Goal: Navigation & Orientation: Find specific page/section

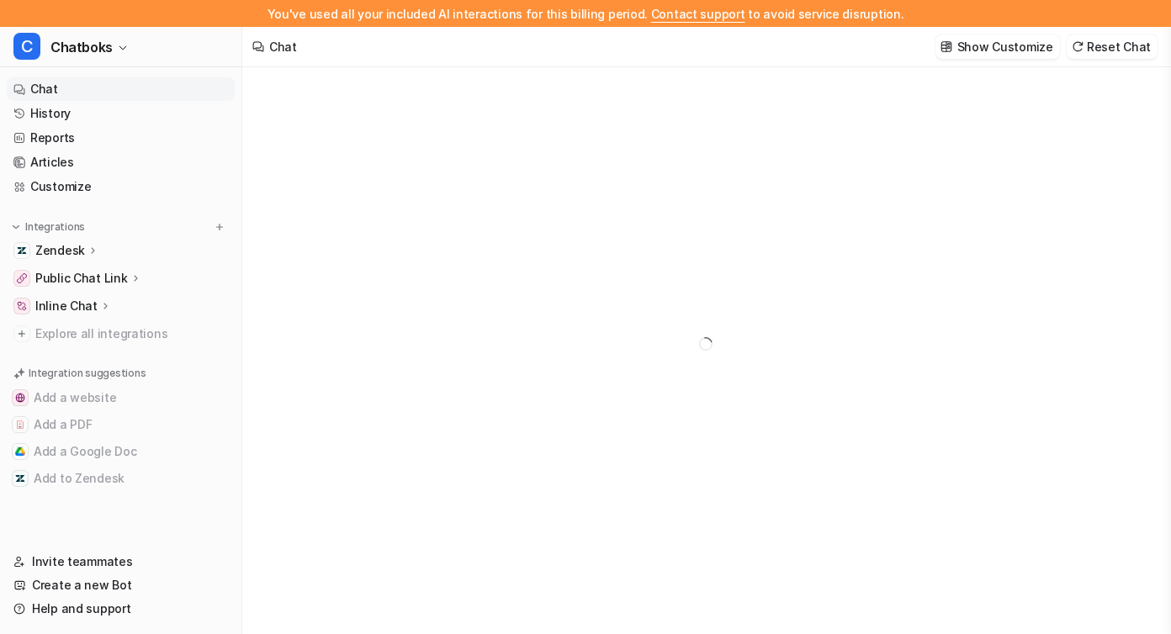
type textarea "**********"
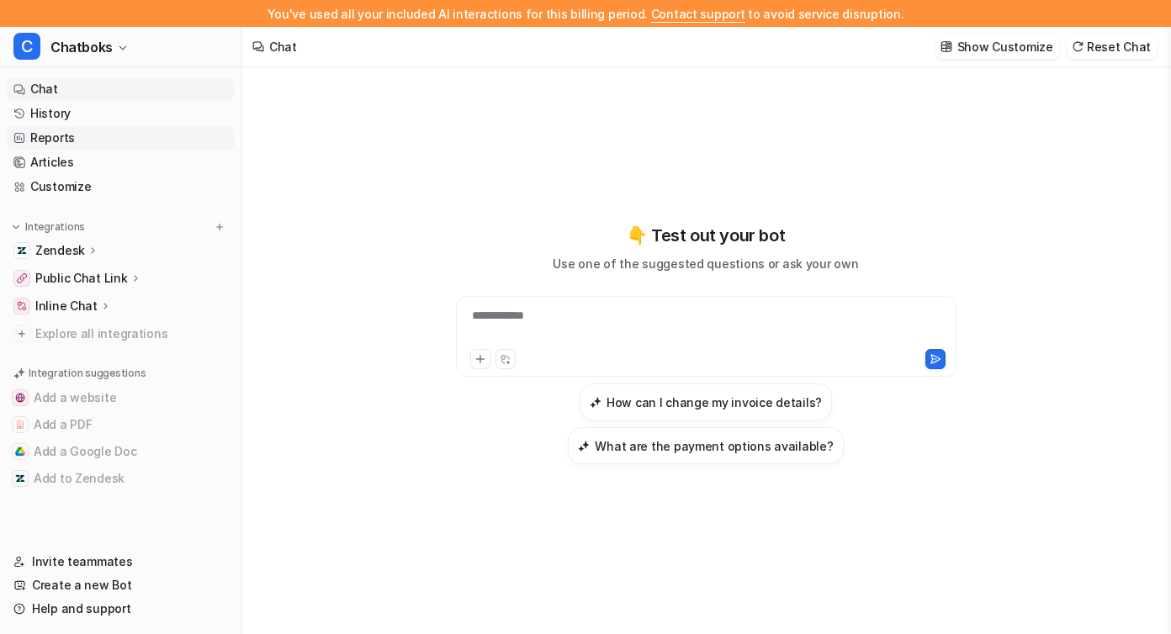
click at [81, 145] on link "Reports" at bounding box center [121, 138] width 228 height 24
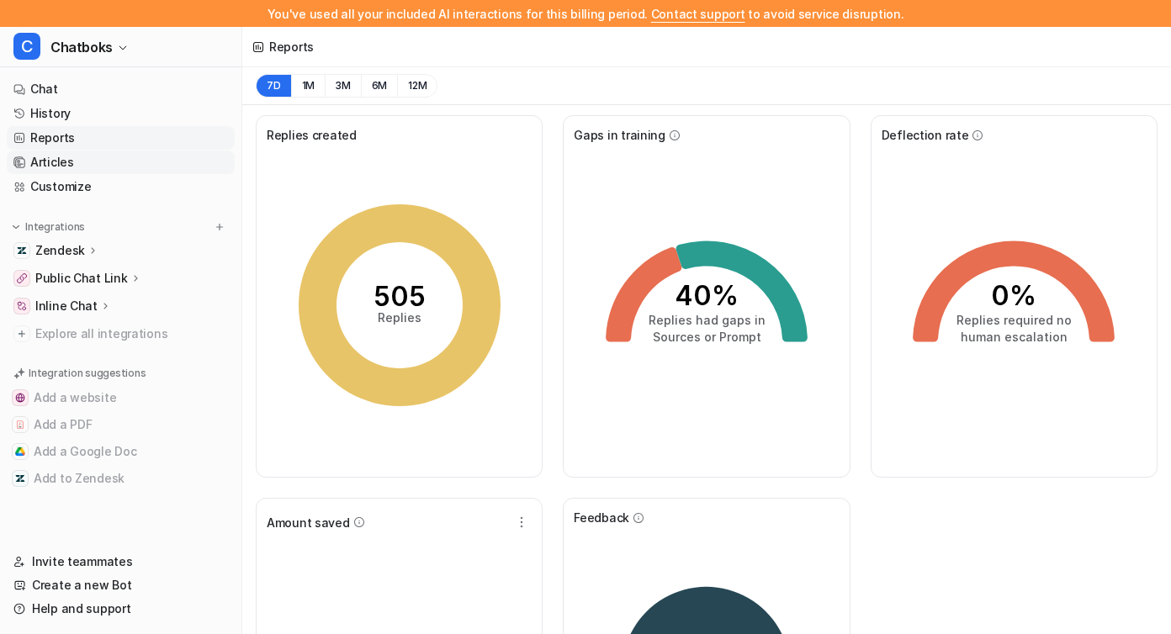
click at [108, 166] on link "Articles" at bounding box center [121, 163] width 228 height 24
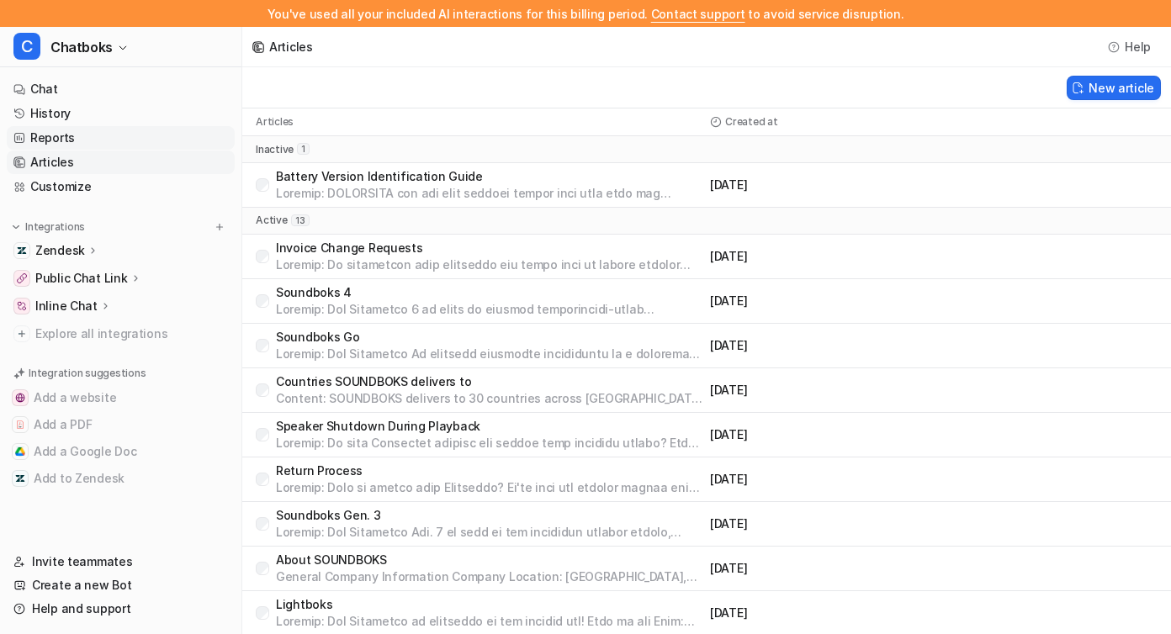
click at [103, 141] on link "Reports" at bounding box center [121, 138] width 228 height 24
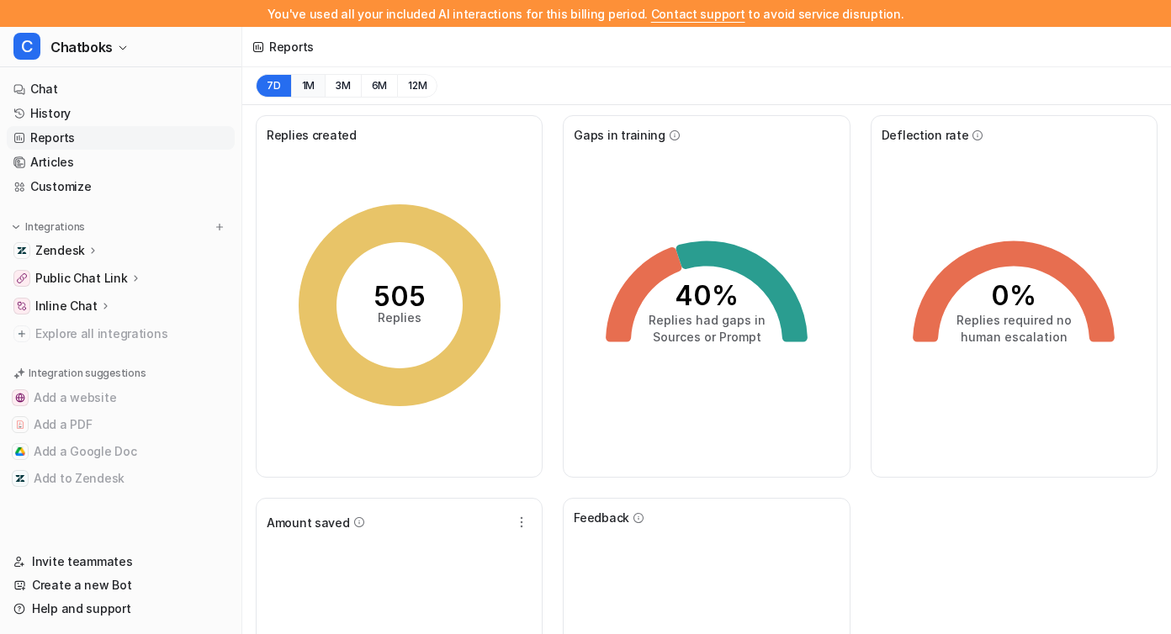
click at [298, 85] on button "1M" at bounding box center [308, 86] width 34 height 24
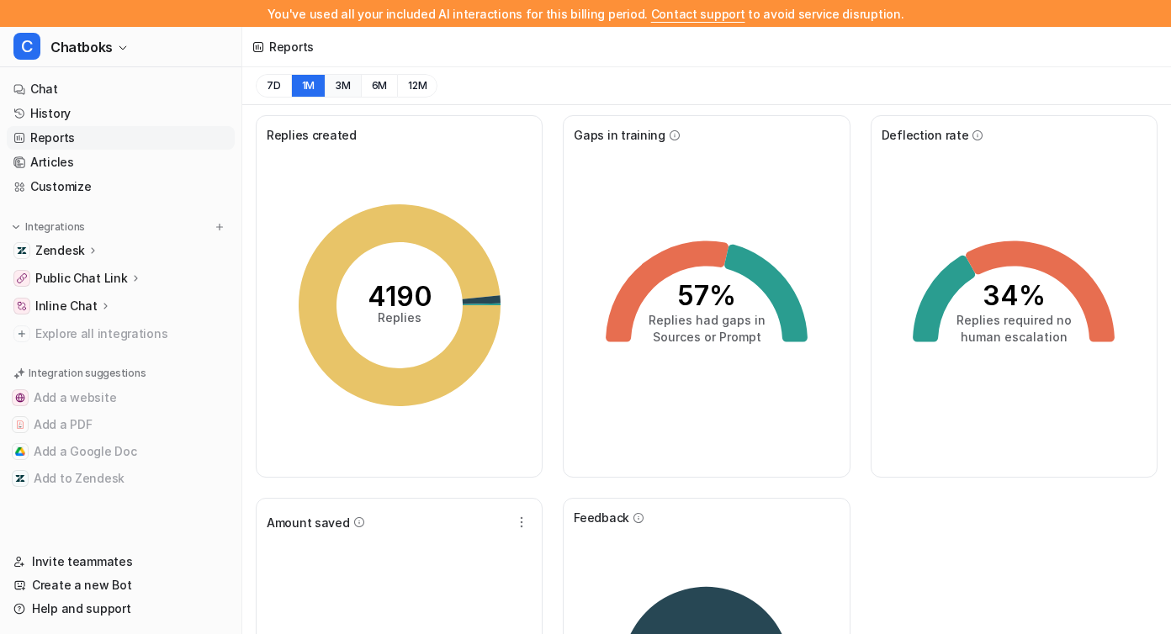
click at [348, 88] on button "3M" at bounding box center [343, 86] width 36 height 24
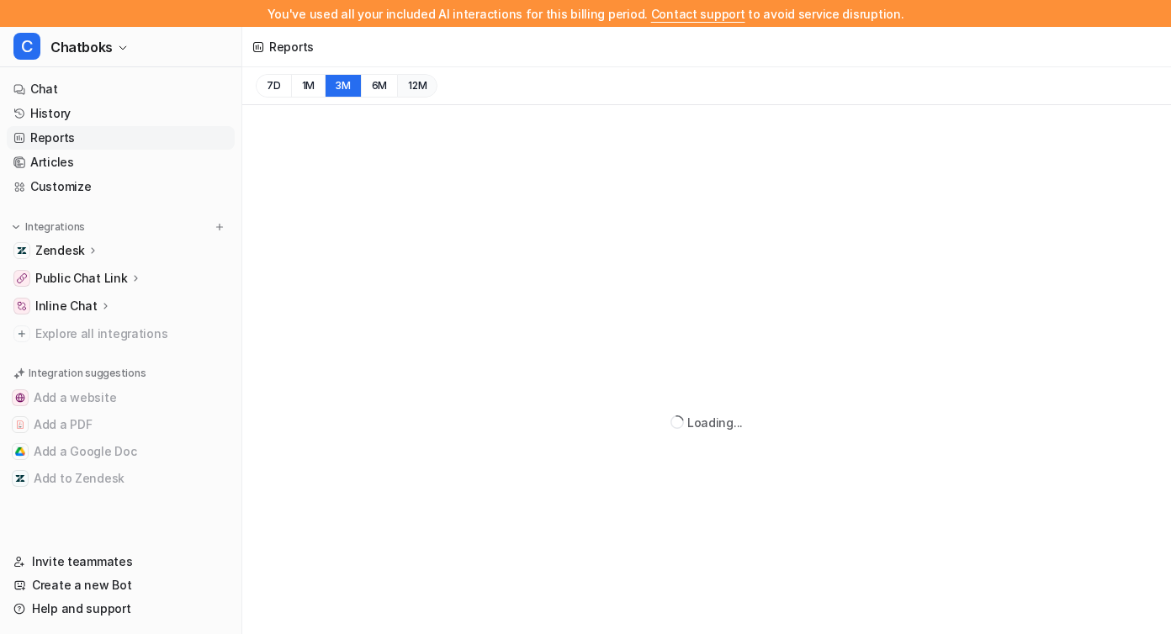
click at [414, 89] on button "12M" at bounding box center [417, 86] width 40 height 24
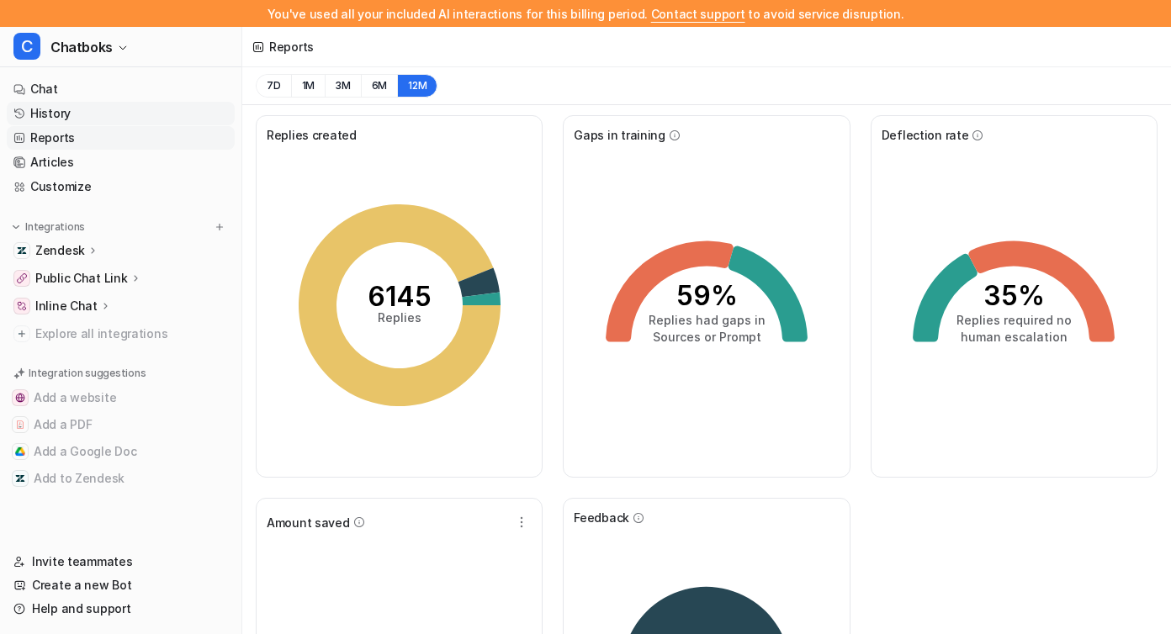
click at [94, 109] on link "History" at bounding box center [121, 114] width 228 height 24
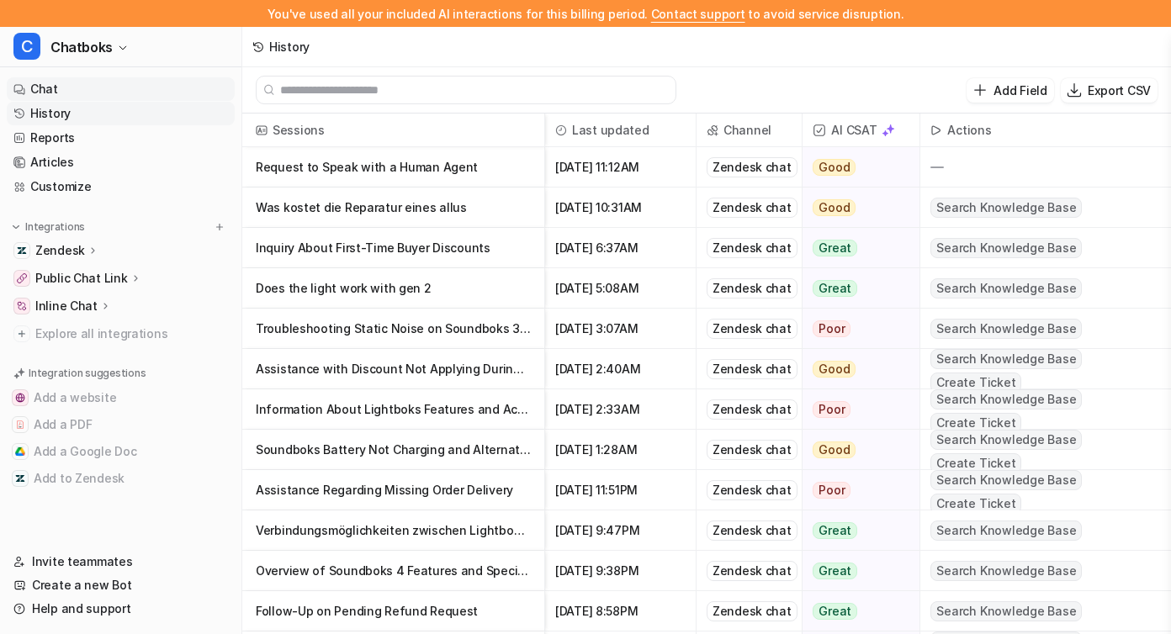
click at [82, 79] on link "Chat" at bounding box center [121, 89] width 228 height 24
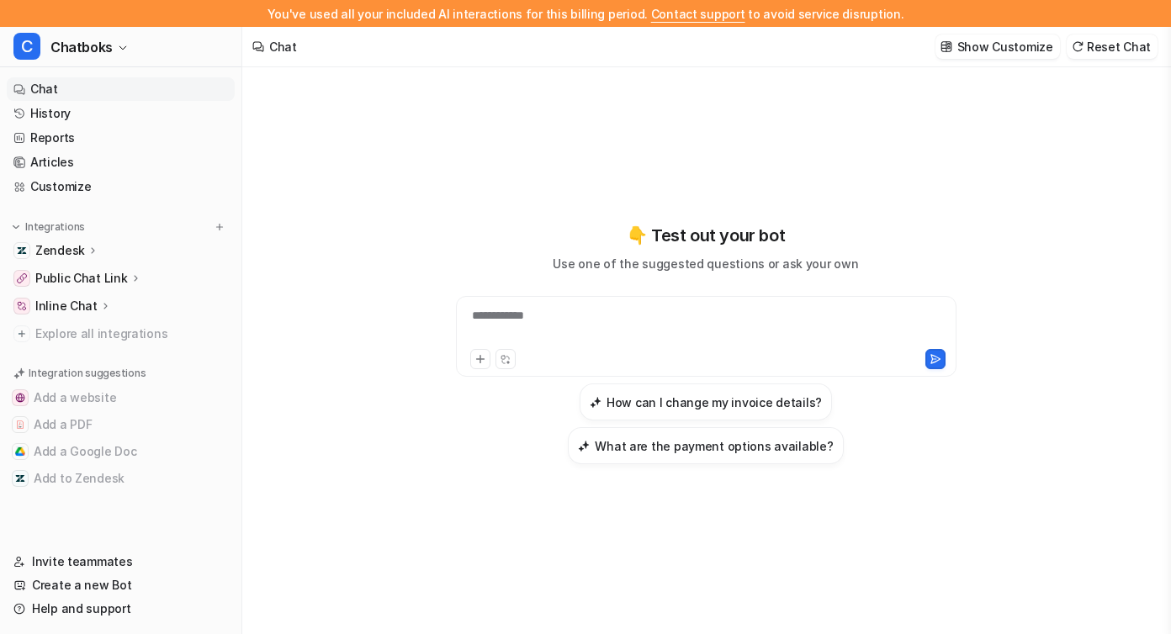
click at [68, 301] on p "Inline Chat" at bounding box center [66, 306] width 62 height 17
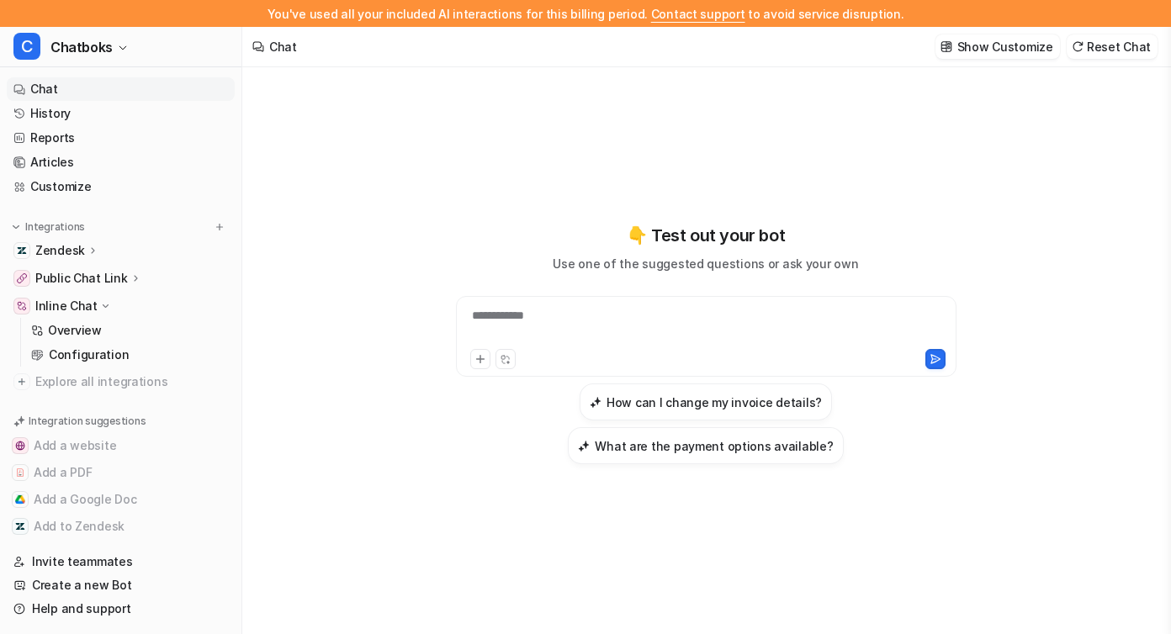
click at [68, 301] on p "Inline Chat" at bounding box center [66, 306] width 62 height 17
